Goal: Task Accomplishment & Management: Manage account settings

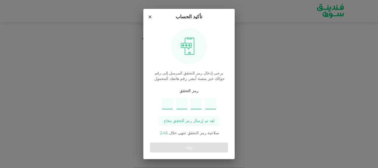
type input "8"
type input "2"
type input "5"
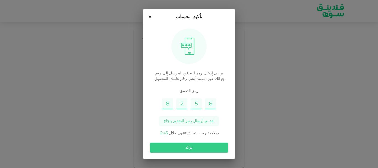
type input "6"
click at [211, 145] on button "يؤكد" at bounding box center [189, 147] width 78 height 10
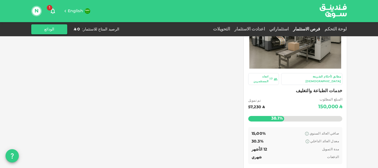
scroll to position [34, 0]
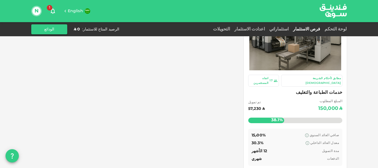
click at [308, 27] on div "فرص الاستثمار" at bounding box center [307, 29] width 32 height 7
click at [287, 29] on link "استثماراتي" at bounding box center [279, 29] width 24 height 4
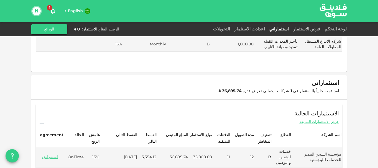
scroll to position [99, 0]
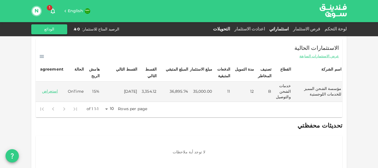
click at [232, 30] on link "التحويلات" at bounding box center [221, 29] width 21 height 4
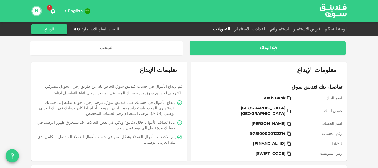
click at [337, 26] on div "لوحة التحكم" at bounding box center [334, 29] width 24 height 7
click at [336, 29] on link "لوحة التحكم" at bounding box center [334, 29] width 24 height 4
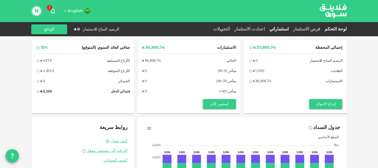
click at [291, 28] on link "استثماراتي" at bounding box center [279, 29] width 24 height 4
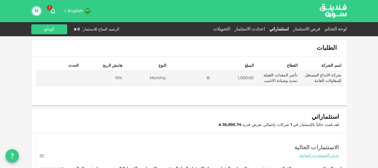
click at [291, 28] on link "استثماراتي" at bounding box center [279, 29] width 24 height 4
click at [267, 29] on link "اعدادت الاستثمار" at bounding box center [249, 29] width 35 height 4
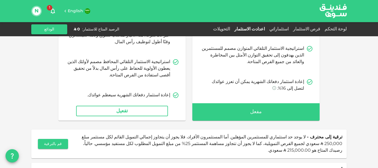
scroll to position [79, 0]
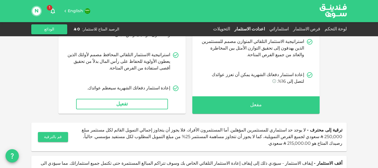
click at [246, 107] on div "مفعل" at bounding box center [255, 105] width 127 height 18
click at [241, 103] on div "مفعل" at bounding box center [255, 105] width 127 height 18
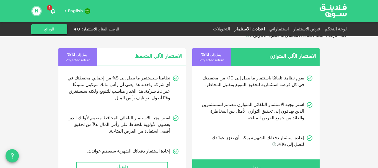
scroll to position [0, 0]
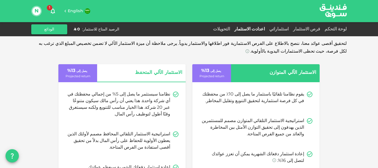
click at [311, 95] on icon at bounding box center [309, 94] width 7 height 7
click at [310, 120] on icon at bounding box center [309, 121] width 7 height 7
click at [214, 71] on span "يصل إلى" at bounding box center [215, 71] width 11 height 3
click at [254, 71] on span "الاستثمار الآلي المتوازن" at bounding box center [278, 73] width 75 height 8
click at [255, 71] on span "الاستثمار الآلي المتوازن" at bounding box center [278, 73] width 75 height 8
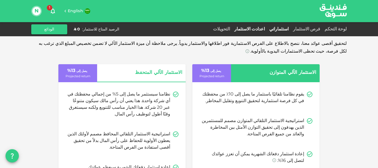
click at [291, 28] on link "استثماراتي" at bounding box center [279, 29] width 24 height 4
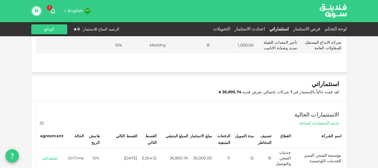
scroll to position [25, 0]
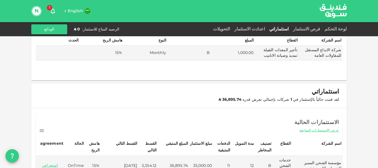
click at [326, 130] on span "عرض الاستثمارات السابقة" at bounding box center [319, 130] width 40 height 5
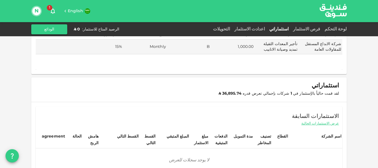
scroll to position [0, 0]
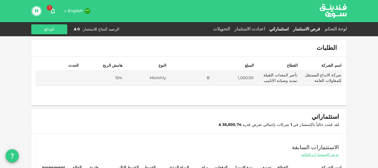
click at [312, 29] on link "فرص الاستثمار" at bounding box center [307, 29] width 32 height 4
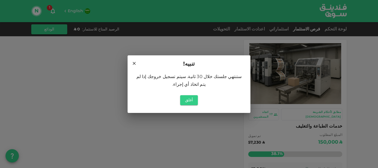
click at [133, 66] on icon at bounding box center [134, 63] width 5 height 5
